Goal: Information Seeking & Learning: Learn about a topic

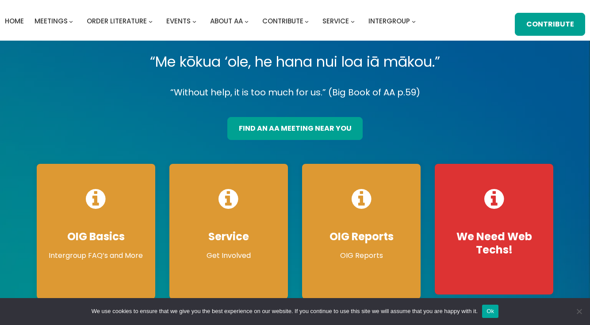
scroll to position [88, 0]
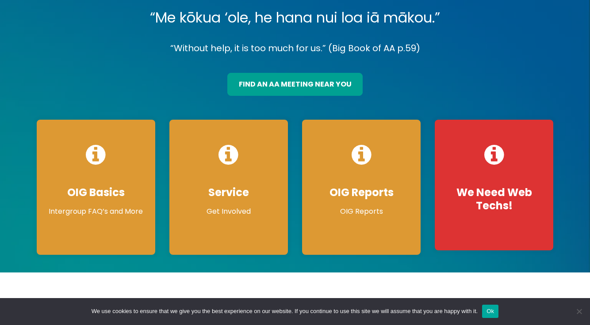
click at [100, 143] on icon at bounding box center [96, 154] width 20 height 23
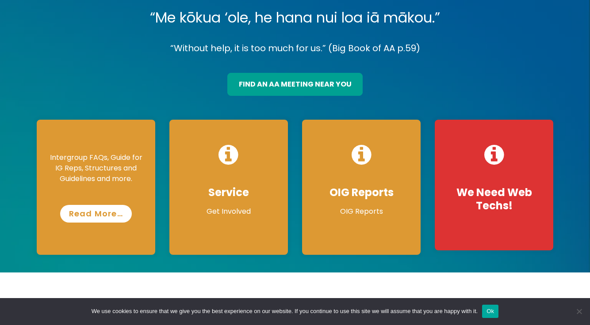
click at [103, 205] on link "Read More…" at bounding box center [96, 214] width 72 height 18
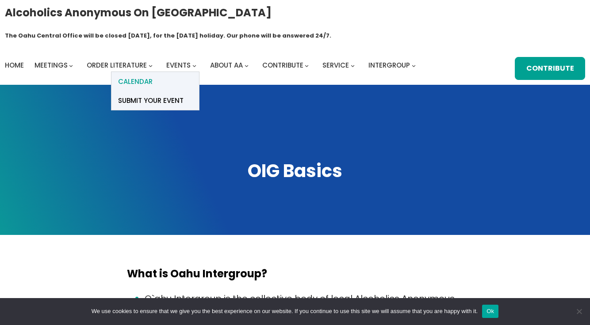
click at [135, 76] on span "Calendar" at bounding box center [135, 82] width 34 height 12
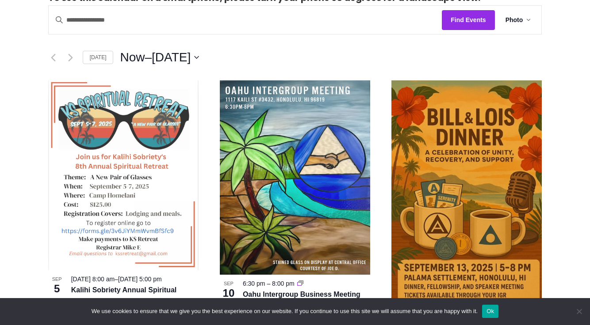
scroll to position [265, 0]
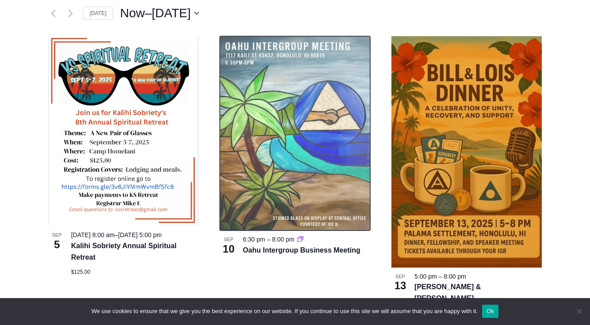
click at [306, 194] on img at bounding box center [295, 133] width 150 height 195
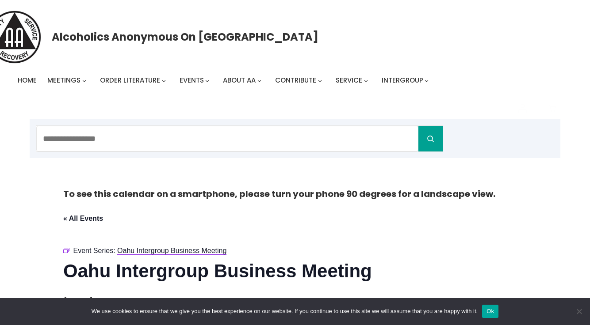
scroll to position [133, 0]
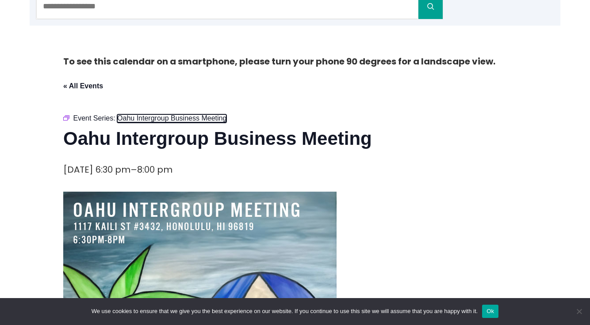
click at [178, 120] on span "Oahu Intergroup Business Meeting" at bounding box center [171, 119] width 109 height 8
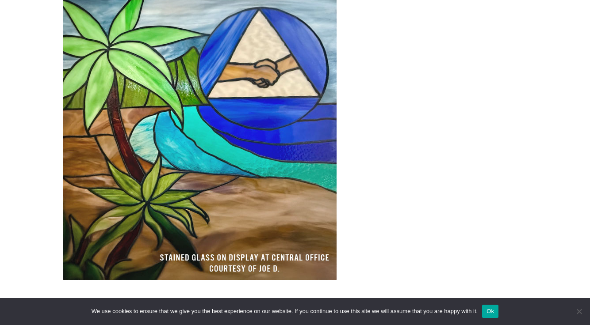
scroll to position [265, 0]
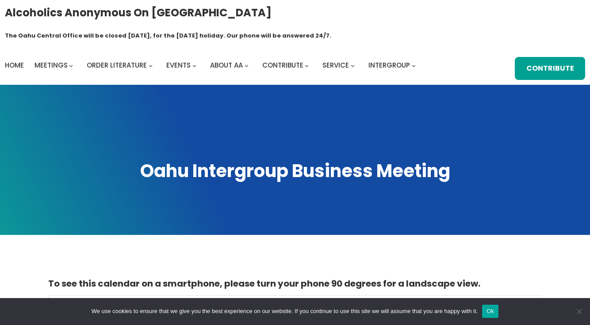
scroll to position [133, 0]
